Goal: Task Accomplishment & Management: Manage account settings

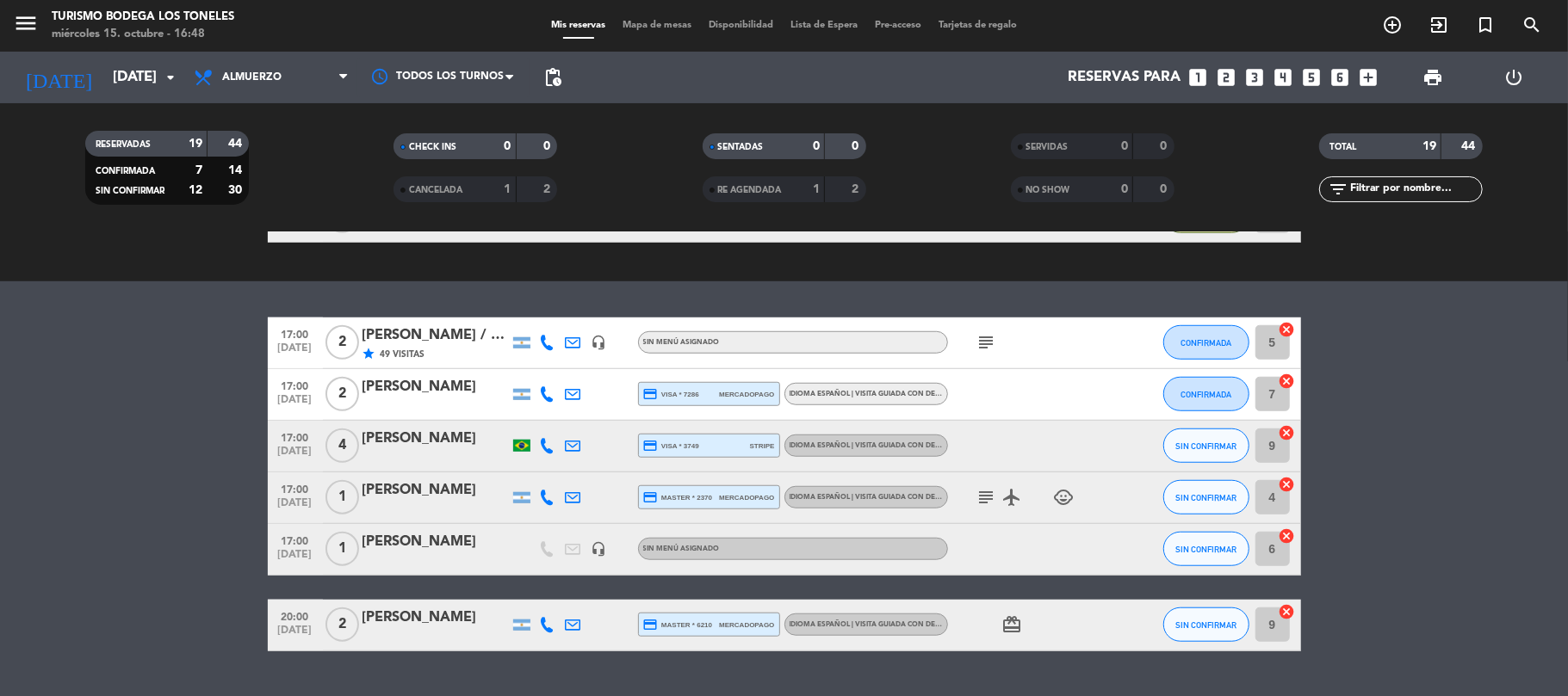
scroll to position [1005, 0]
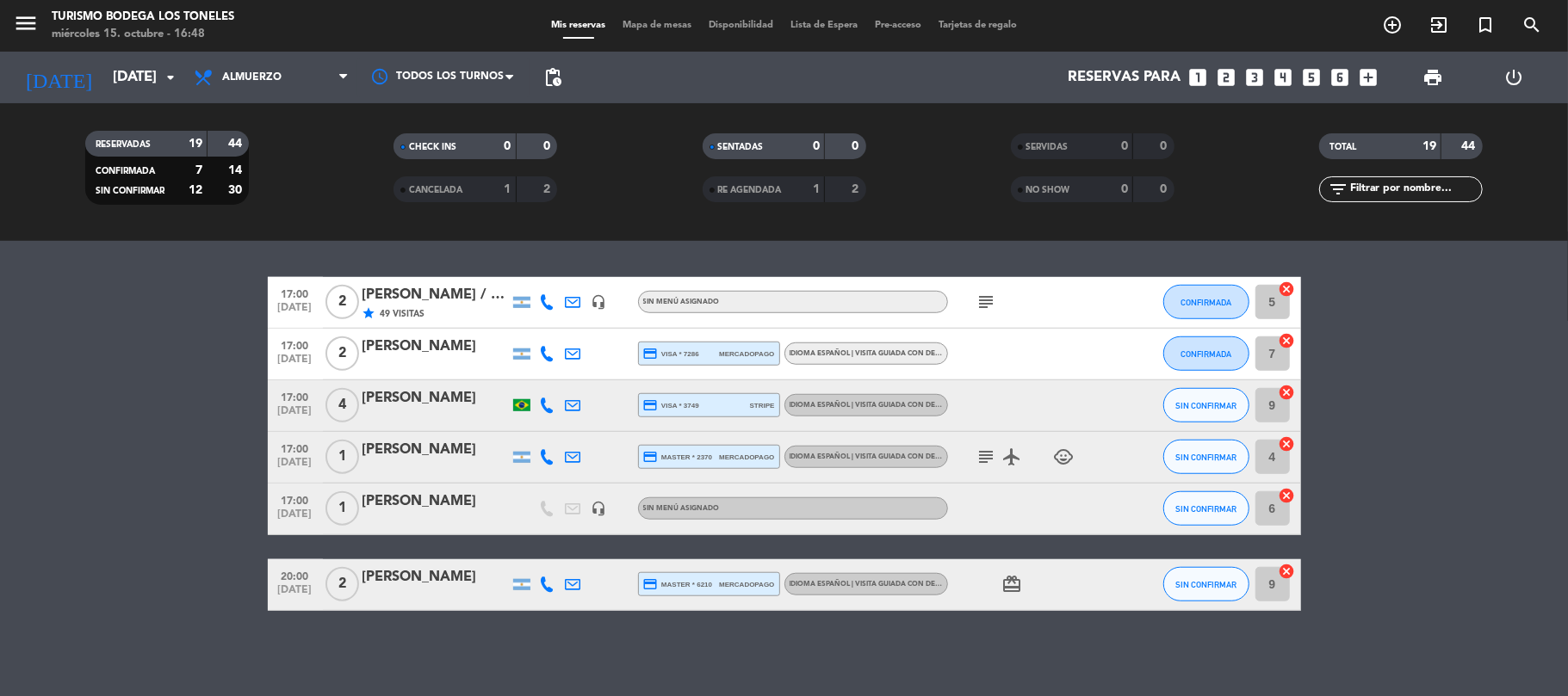
click at [404, 292] on div "[PERSON_NAME] / Winecamp" at bounding box center [435, 295] width 147 height 22
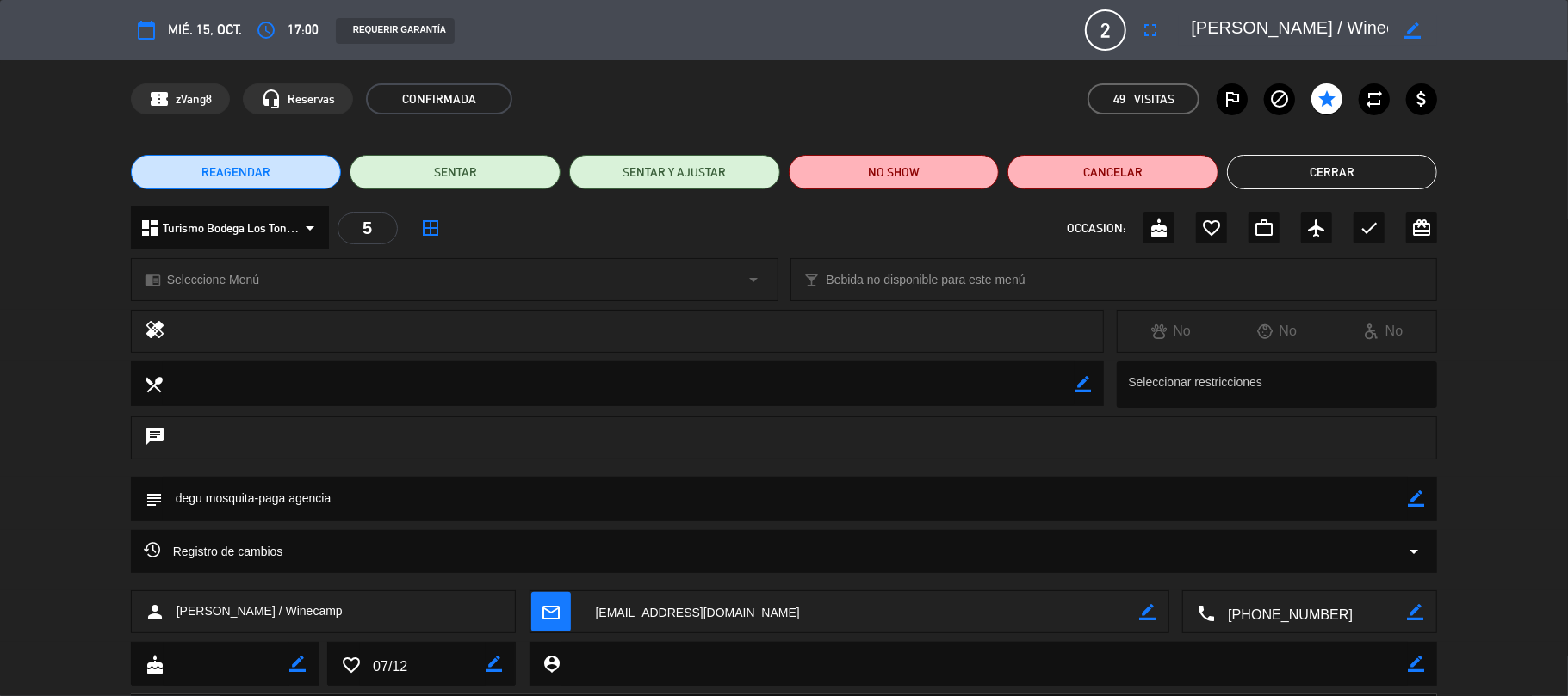
click at [1416, 159] on button "Cerrar" at bounding box center [1332, 172] width 211 height 35
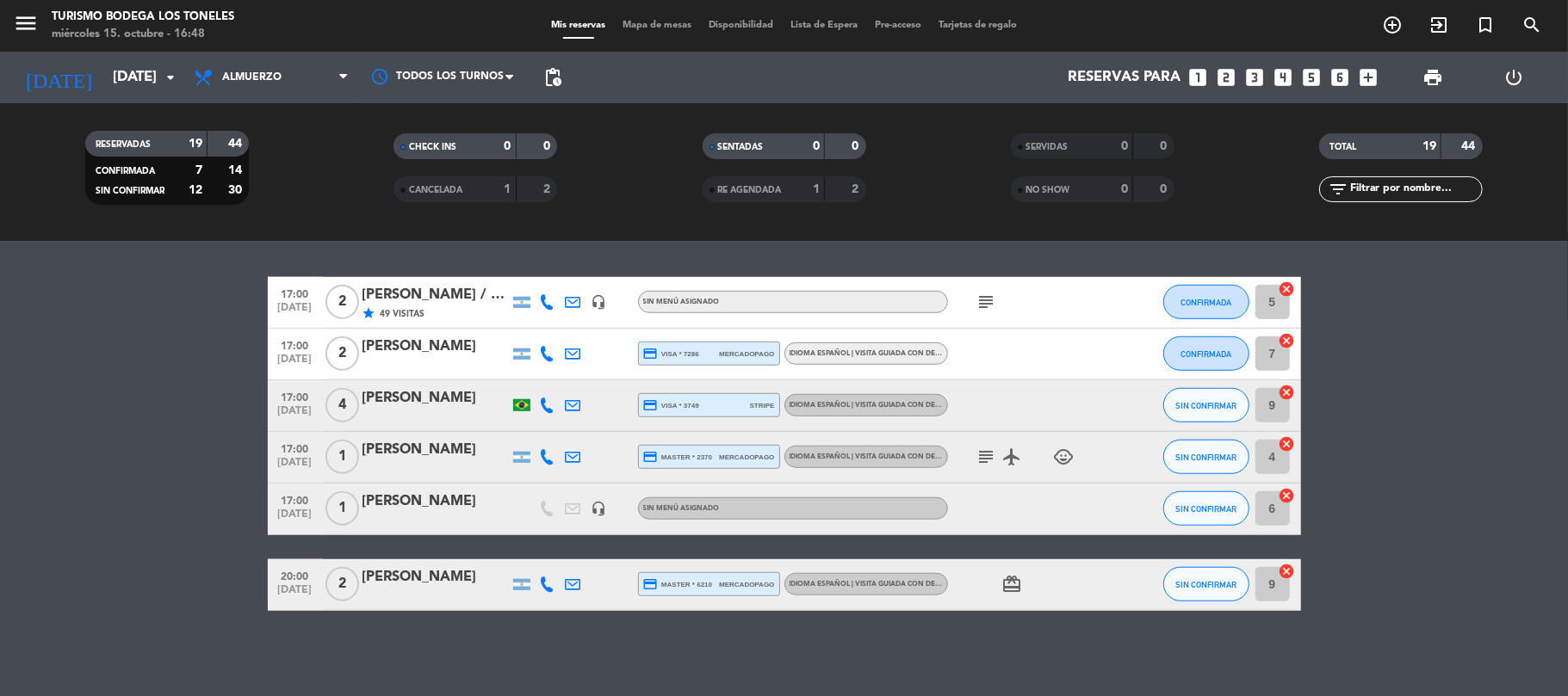
click at [982, 461] on icon "subject" at bounding box center [986, 457] width 21 height 21
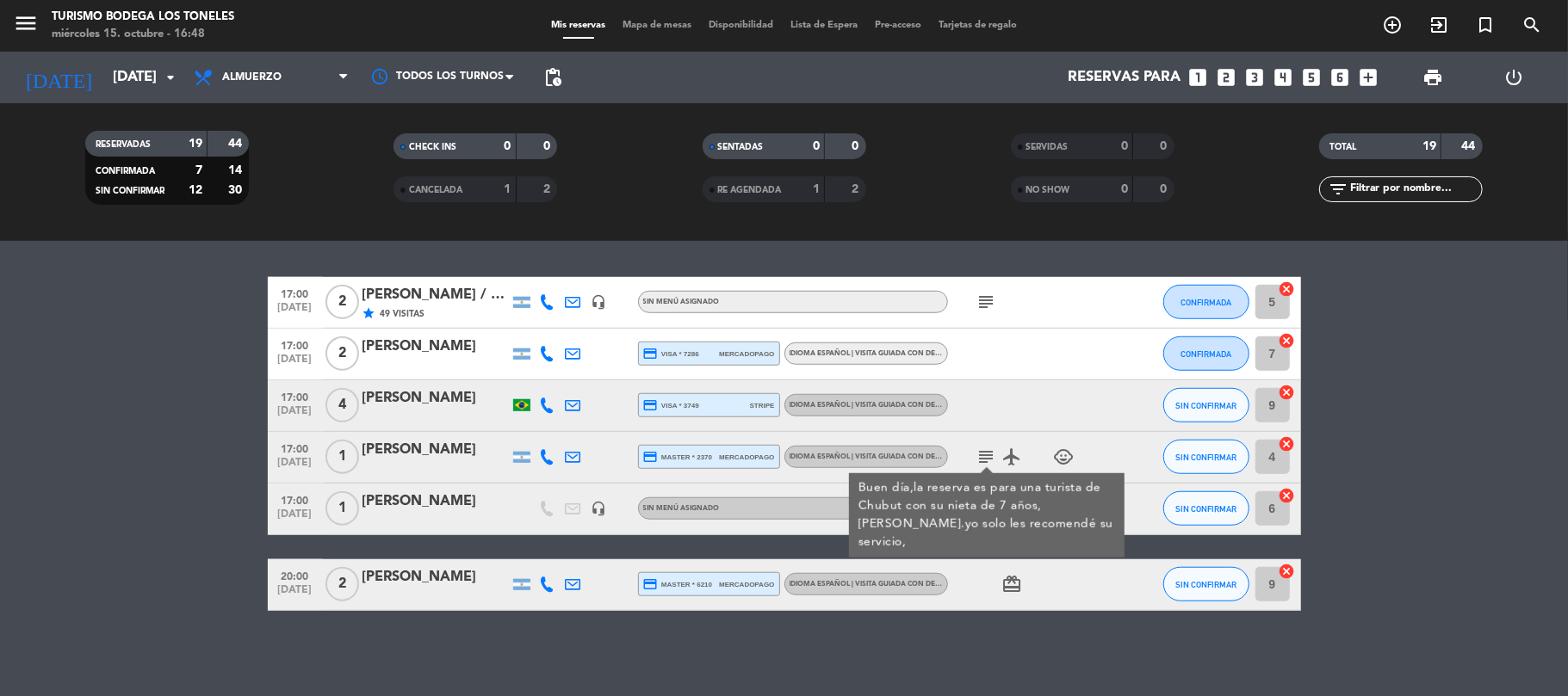
click at [983, 458] on icon "subject" at bounding box center [986, 457] width 21 height 21
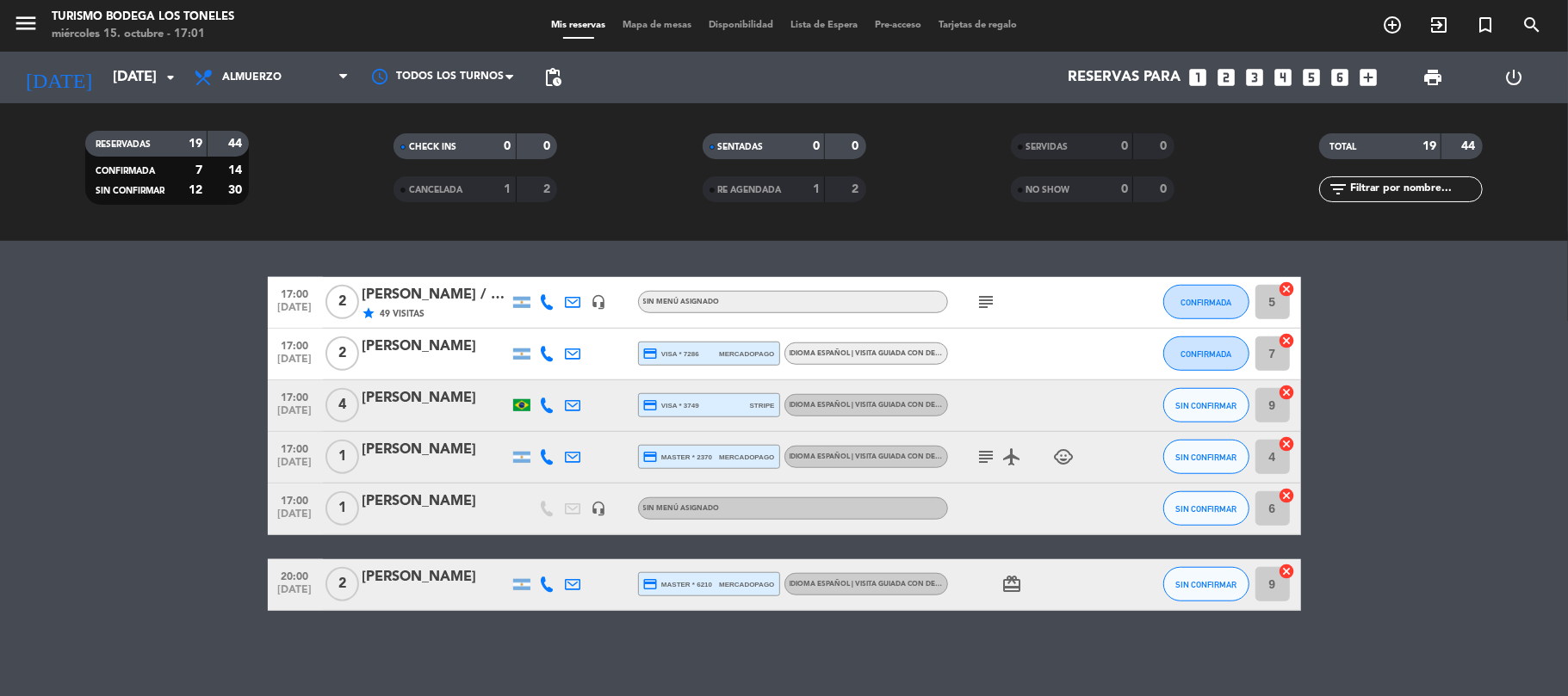
click at [978, 303] on icon "subject" at bounding box center [986, 301] width 21 height 21
click at [1210, 298] on span "CONFIRMADA" at bounding box center [1205, 302] width 51 height 10
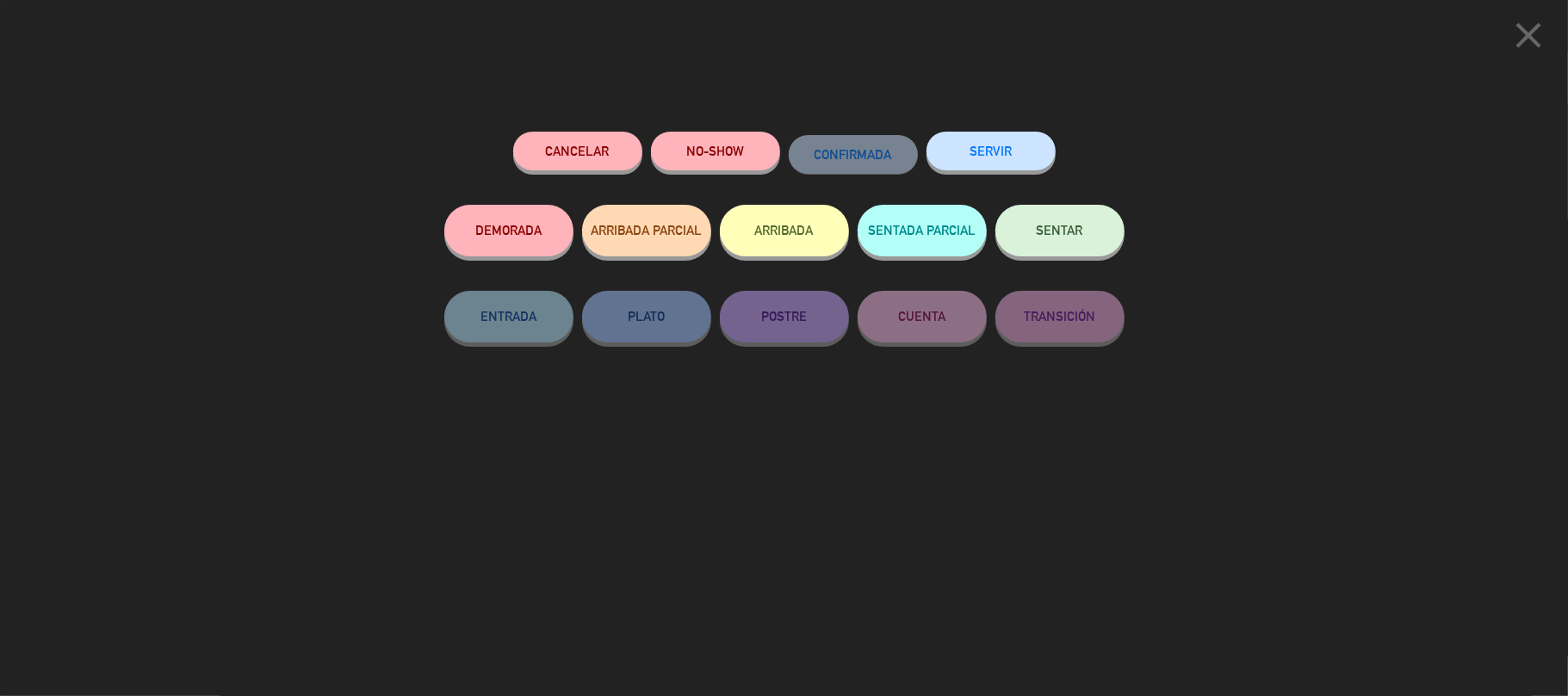
click at [780, 228] on button "ARRIBADA" at bounding box center [784, 231] width 129 height 52
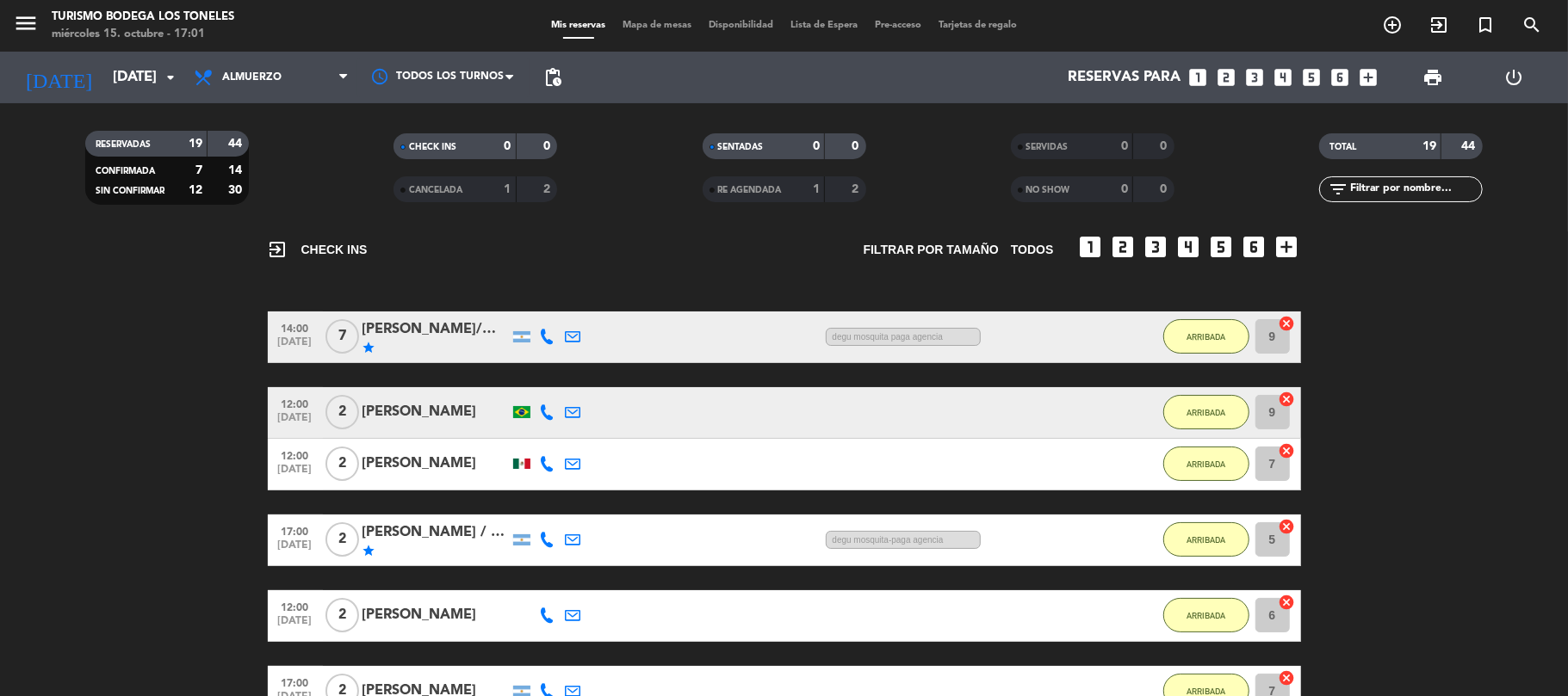
scroll to position [69, 0]
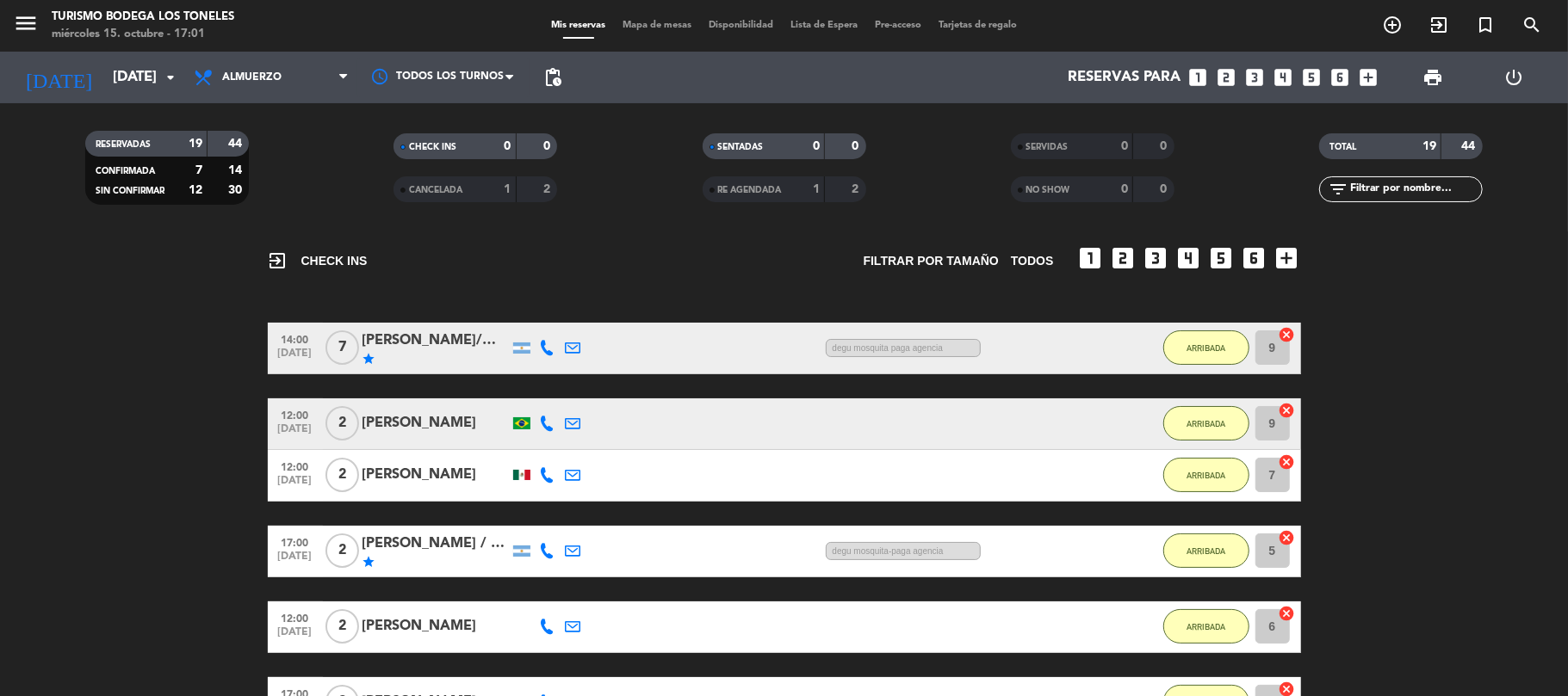
click at [878, 547] on span "degu mosquita-paga agencia" at bounding box center [902, 551] width 155 height 18
drag, startPoint x: 348, startPoint y: 463, endPoint x: 325, endPoint y: 470, distance: 24.0
click at [333, 468] on span "2" at bounding box center [342, 474] width 34 height 35
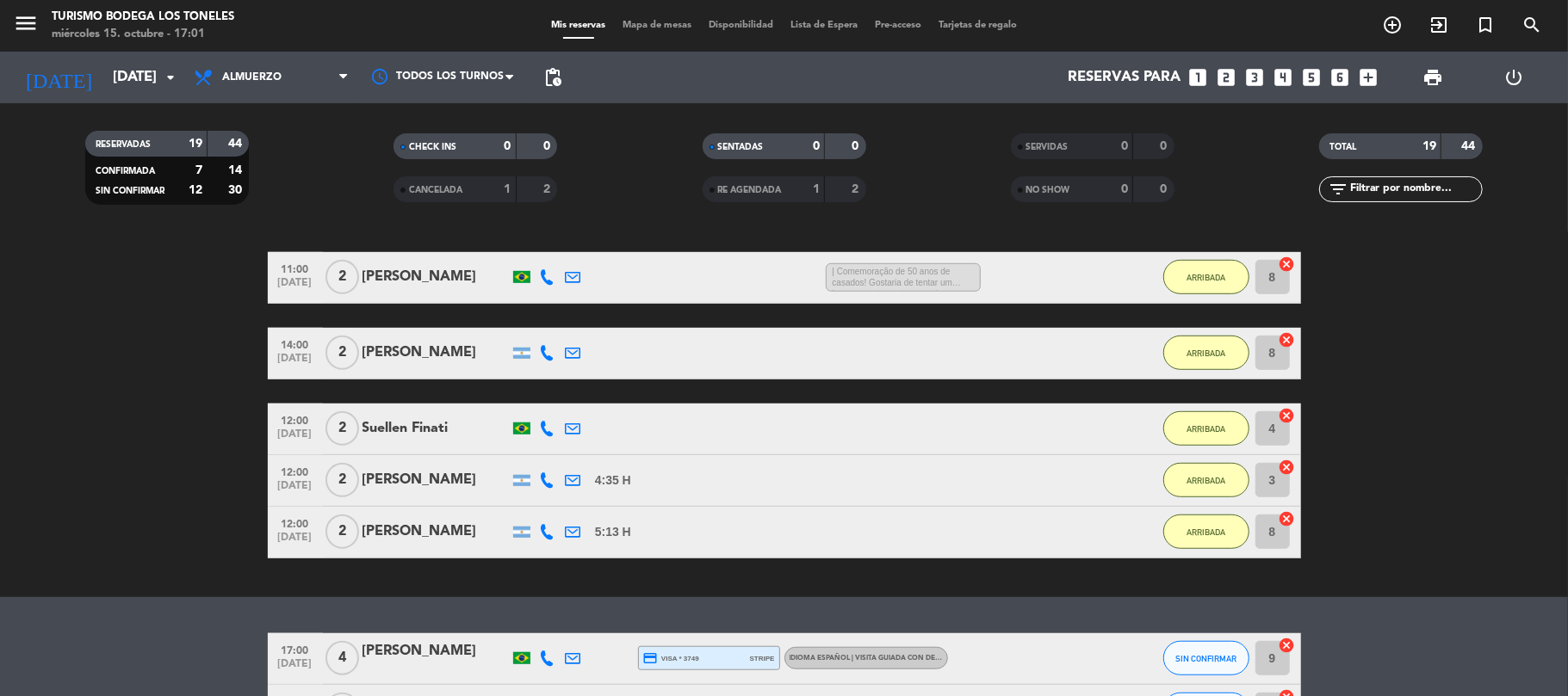
scroll to position [986, 0]
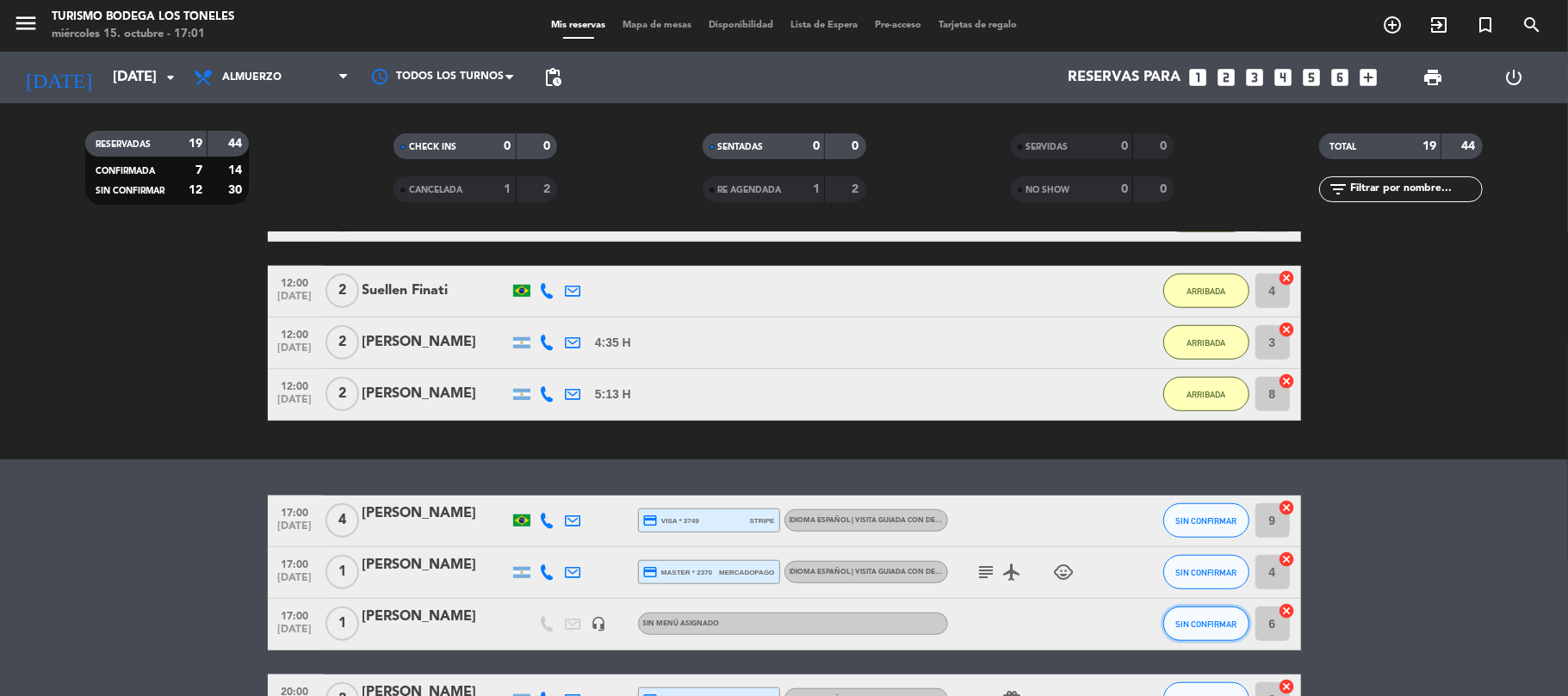
click at [1172, 628] on button "SIN CONFIRMAR" at bounding box center [1206, 624] width 86 height 35
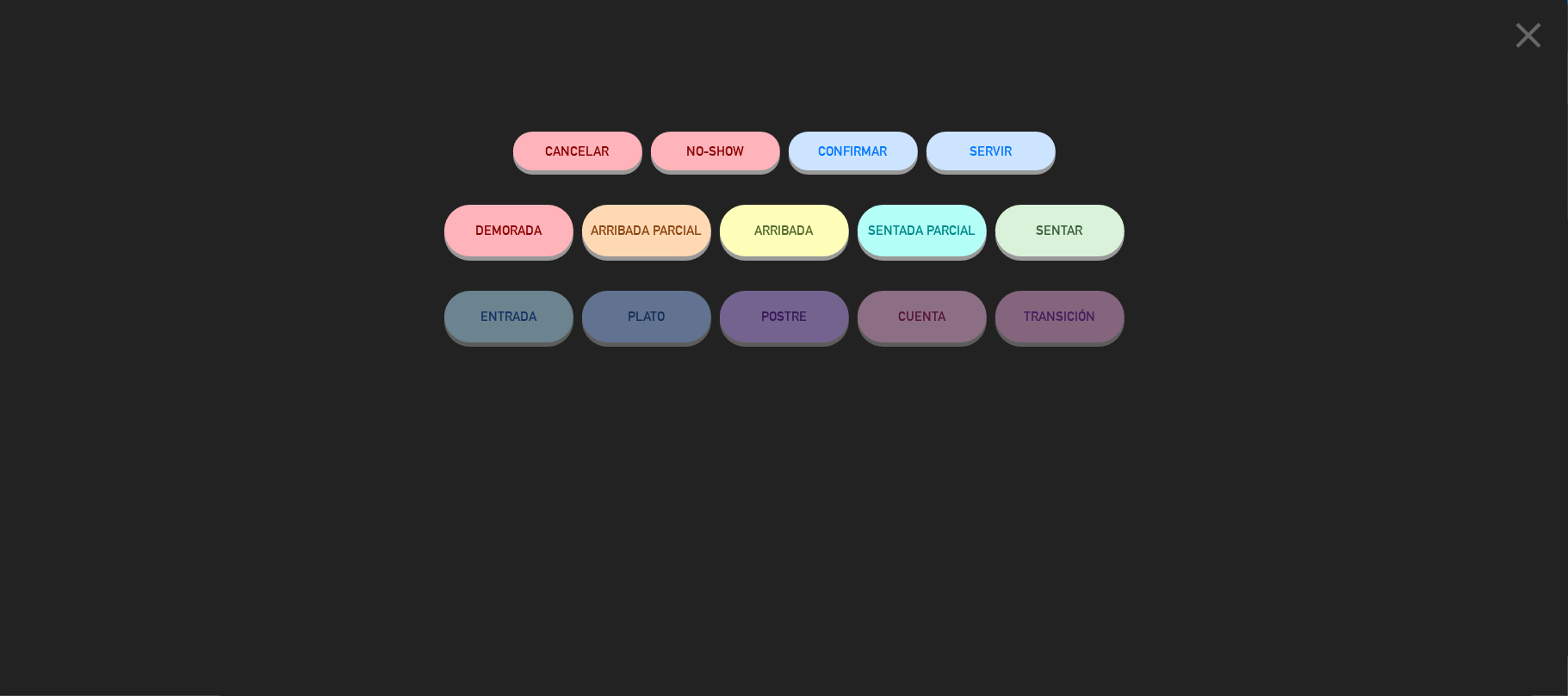
click at [769, 247] on button "ARRIBADA" at bounding box center [784, 231] width 129 height 52
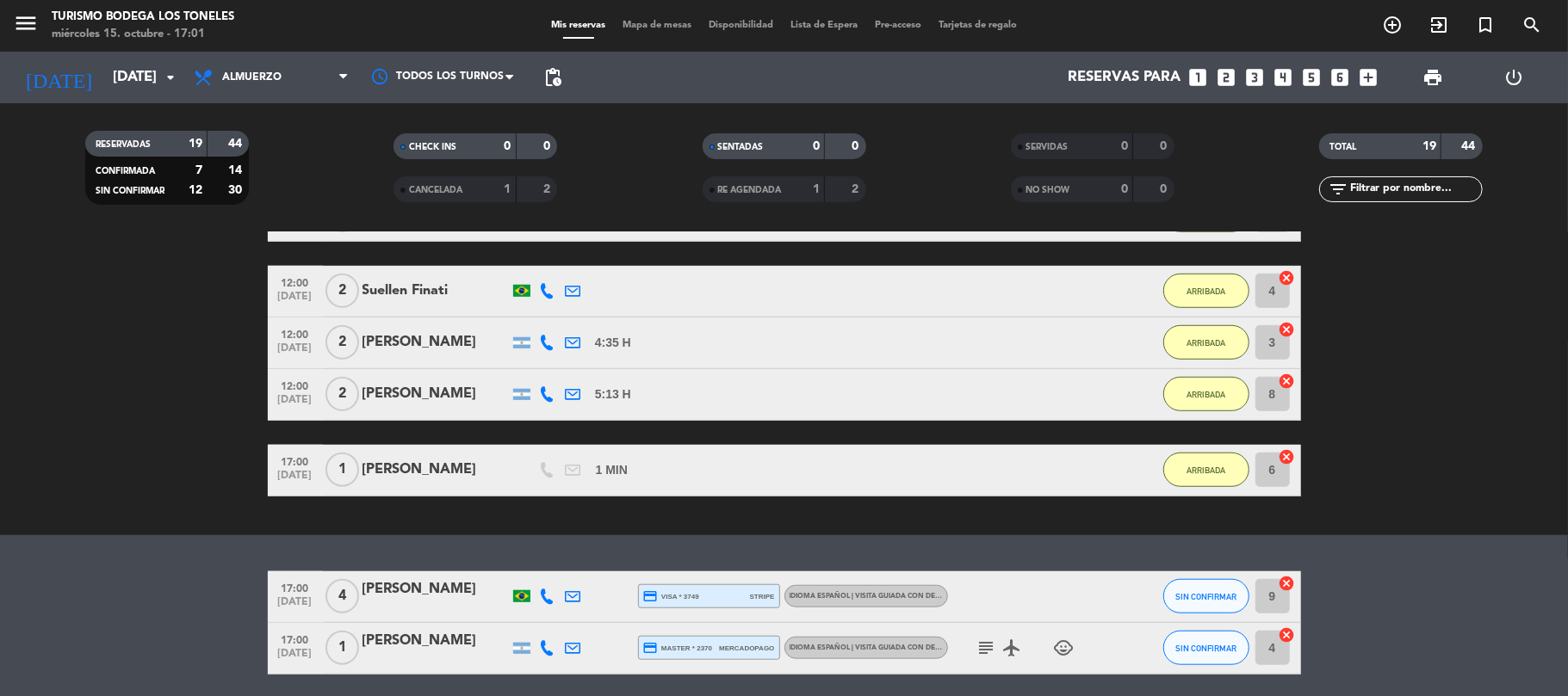
click at [989, 652] on icon "subject" at bounding box center [986, 648] width 21 height 21
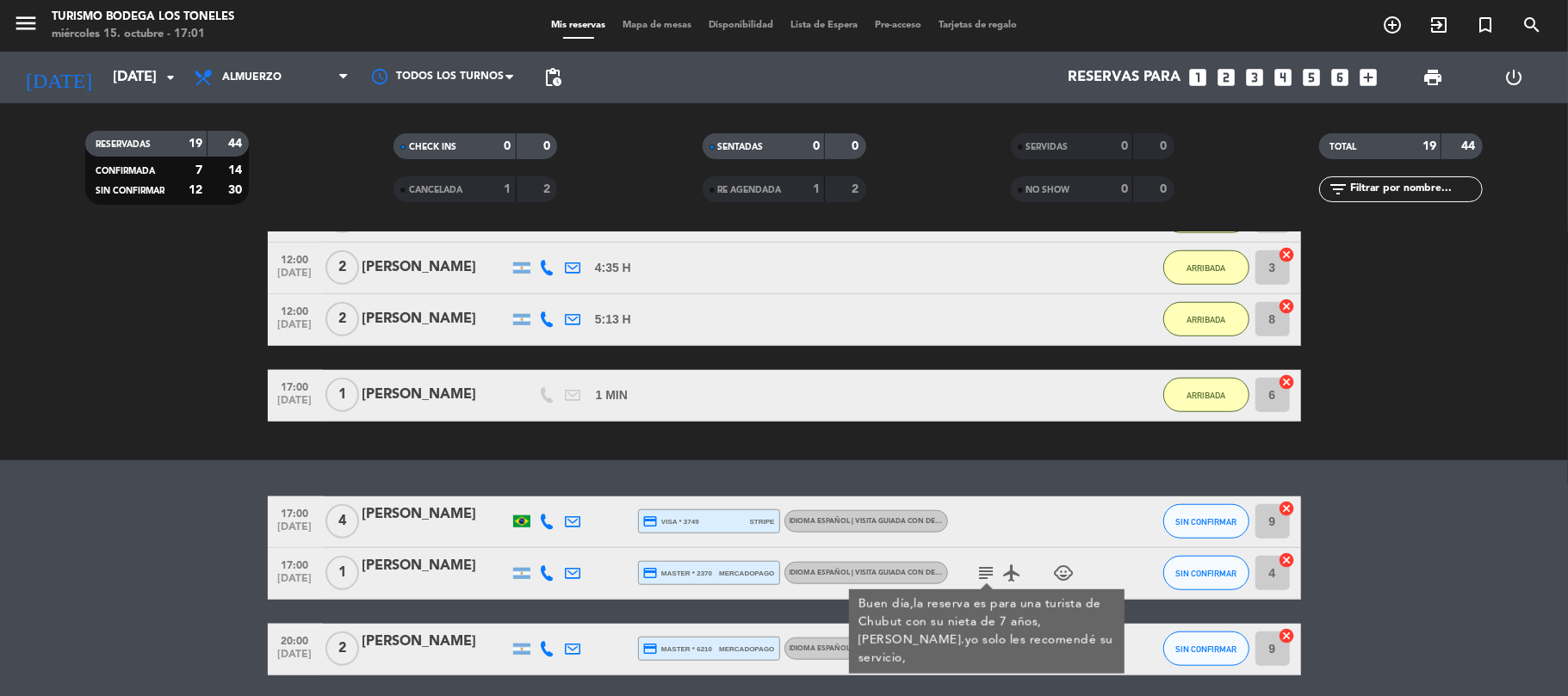
scroll to position [1102, 0]
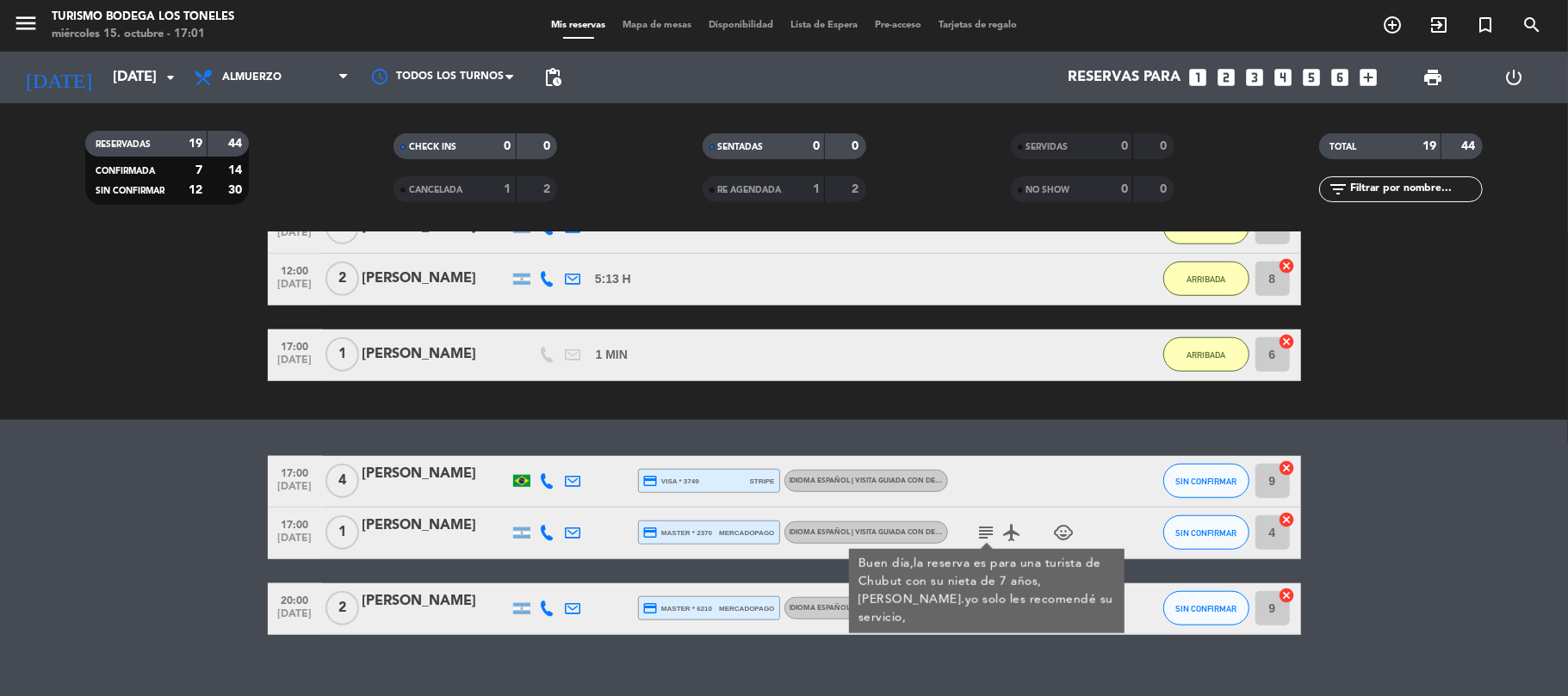
click at [112, 502] on bookings-row "17:00 [DATE] 4 [PERSON_NAME] credit_card visa * 3749 stripe Idioma Español | Vi…" at bounding box center [784, 545] width 1568 height 179
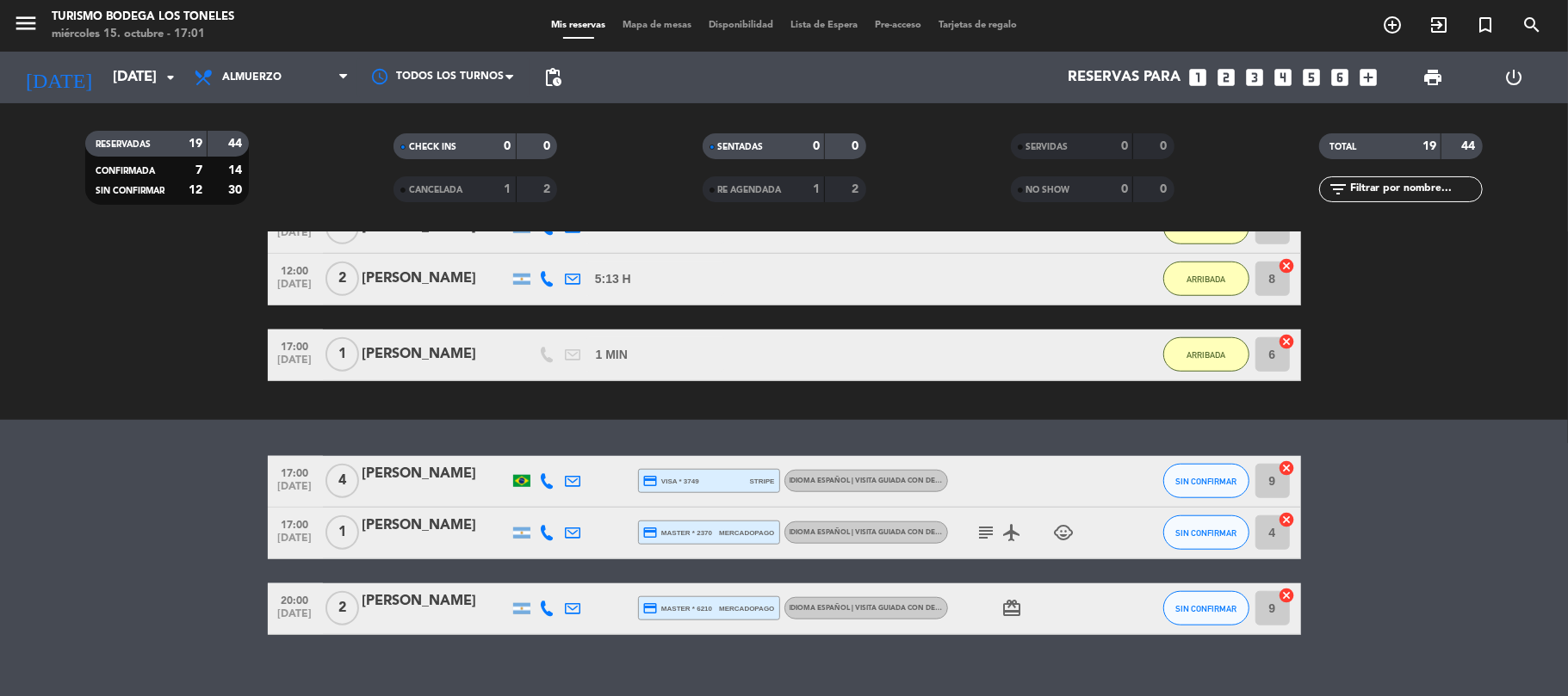
click at [112, 502] on bookings-row "17:00 [DATE] 4 [PERSON_NAME] credit_card visa * 3749 stripe Idioma Español | Vi…" at bounding box center [784, 545] width 1568 height 179
click at [126, 470] on bookings-row "17:00 [DATE] 4 [PERSON_NAME] credit_card visa * 3749 stripe Idioma Español | Vi…" at bounding box center [784, 545] width 1568 height 179
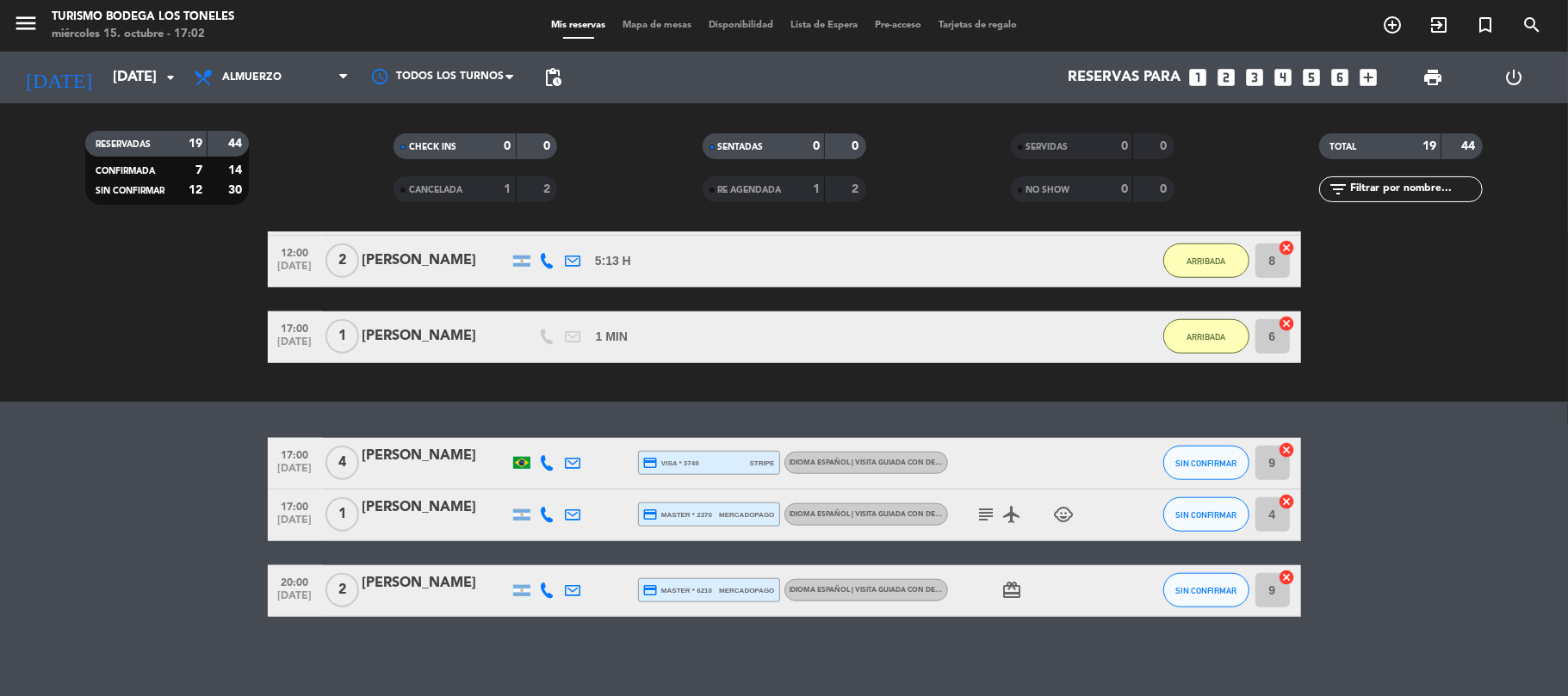
scroll to position [1126, 0]
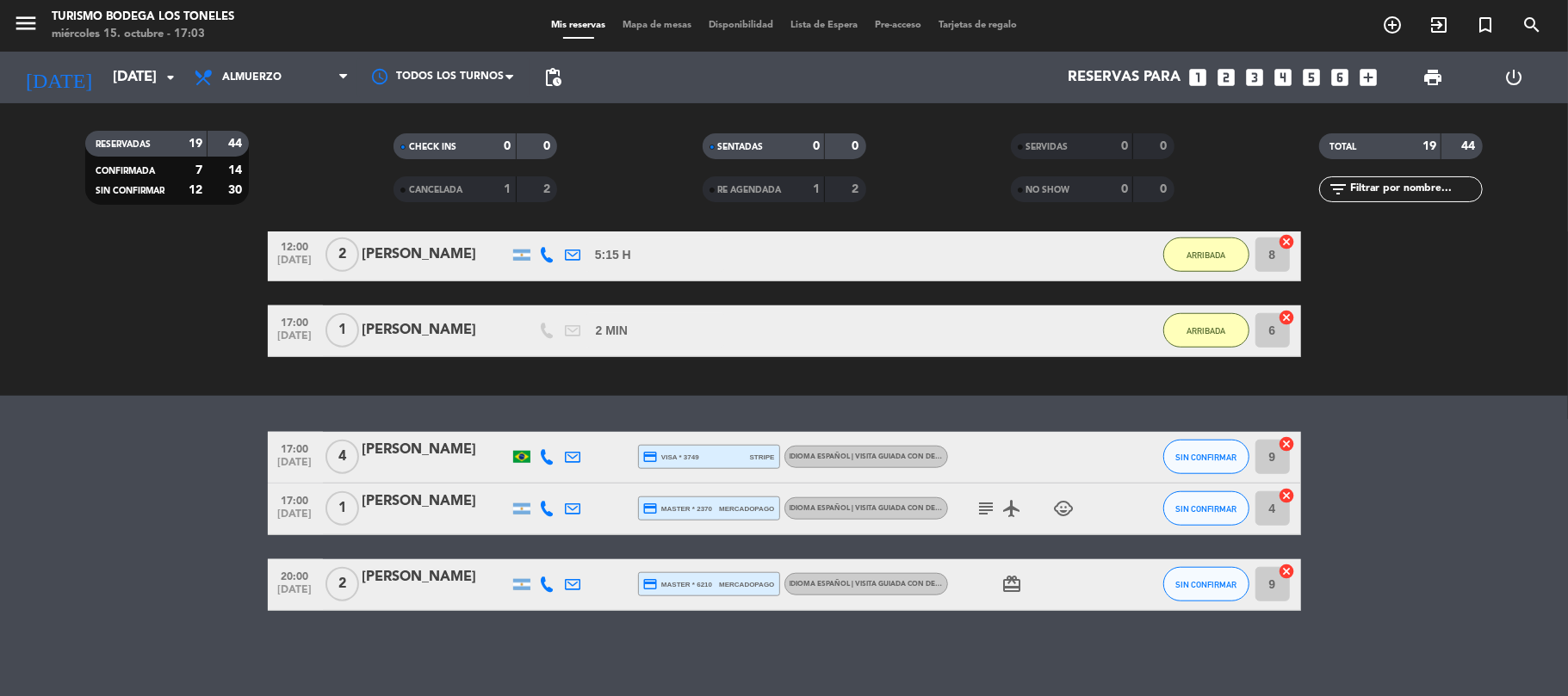
click at [175, 499] on bookings-row "17:00 [DATE] 4 [PERSON_NAME] credit_card visa * 3749 stripe Idioma Español | Vi…" at bounding box center [784, 521] width 1568 height 179
click at [1196, 453] on span "SIN CONFIRMAR" at bounding box center [1205, 457] width 61 height 10
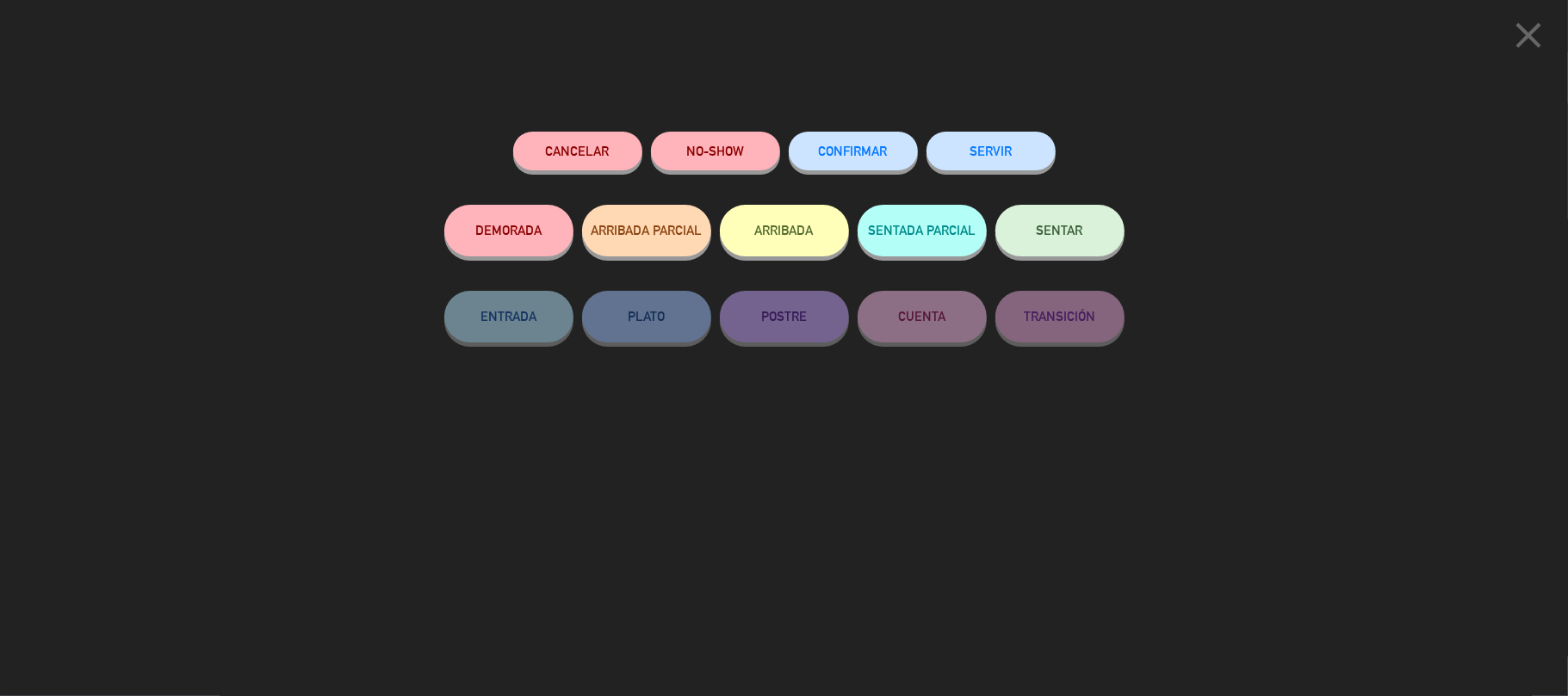
click at [341, 348] on div "close Cancelar NO-SHOW CONFIRMAR SERVIR DEMORADA ARRIBADA PARCIAL ARRIBADA SENT…" at bounding box center [784, 348] width 1568 height 696
click at [1522, 38] on icon "close" at bounding box center [1528, 35] width 43 height 43
